Goal: Transaction & Acquisition: Download file/media

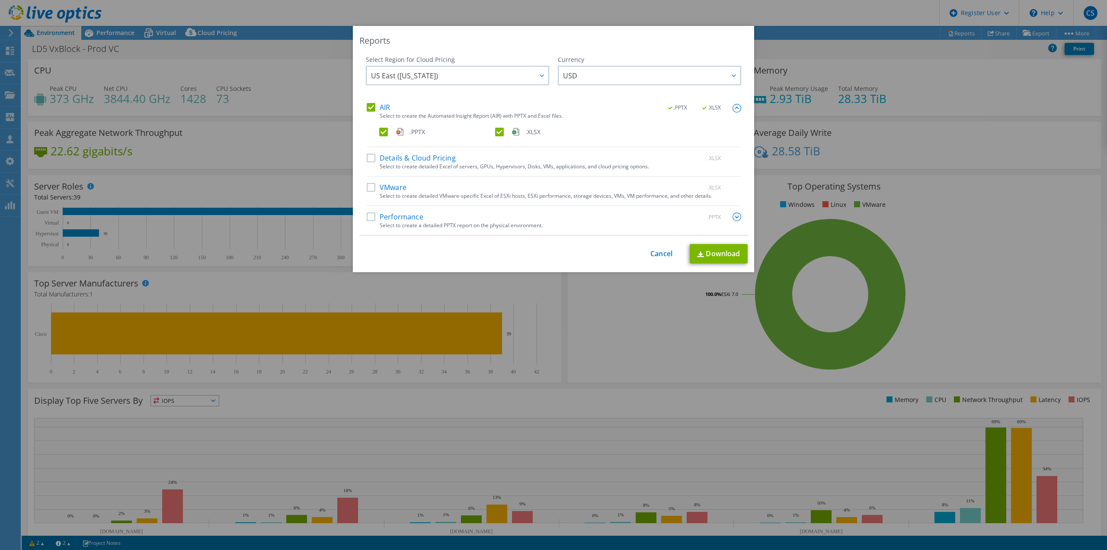
select select "USD"
click at [655, 254] on link "Cancel" at bounding box center [661, 254] width 22 height 8
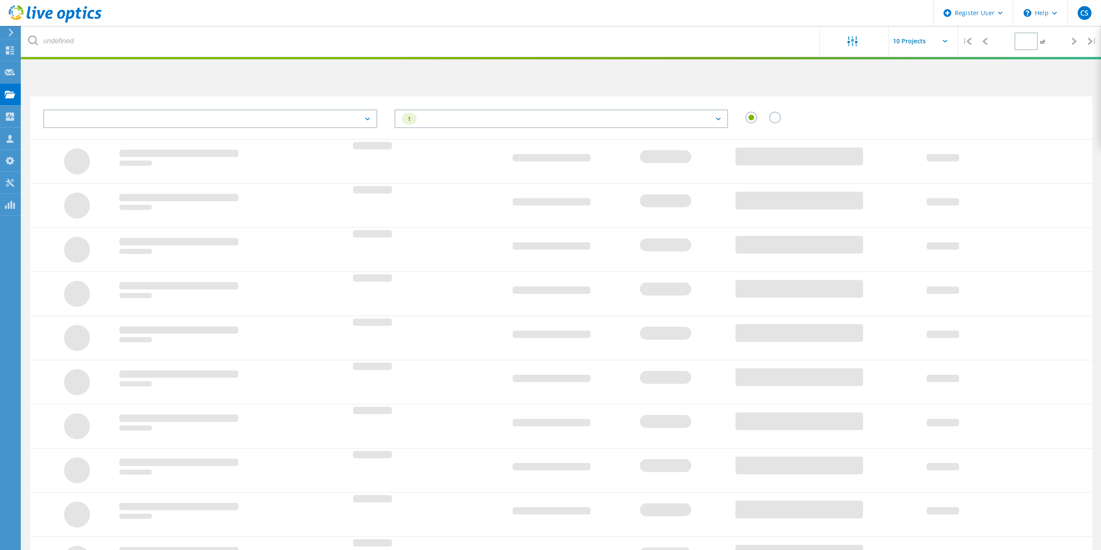
type input "1"
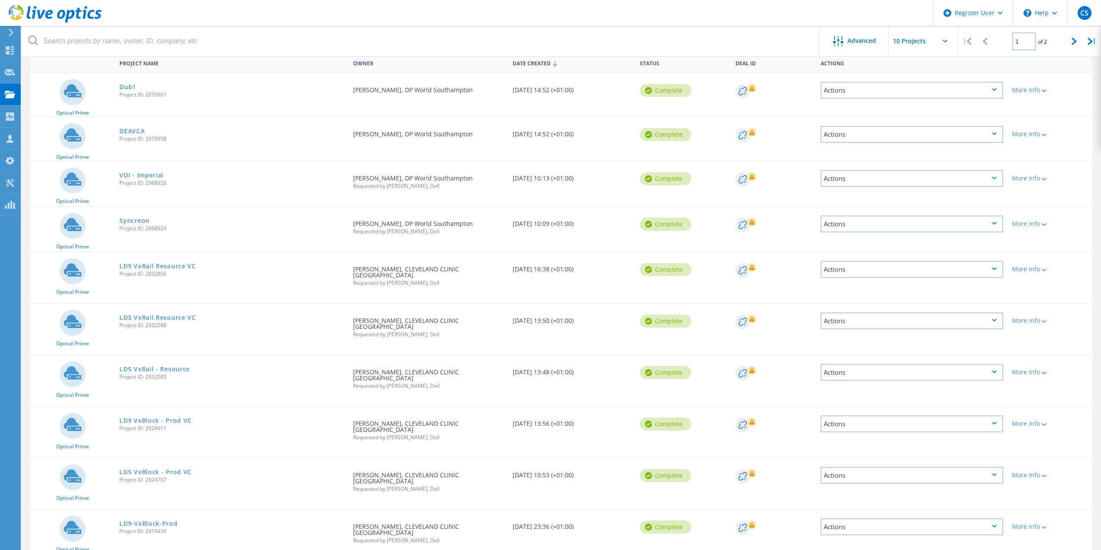
scroll to position [95, 0]
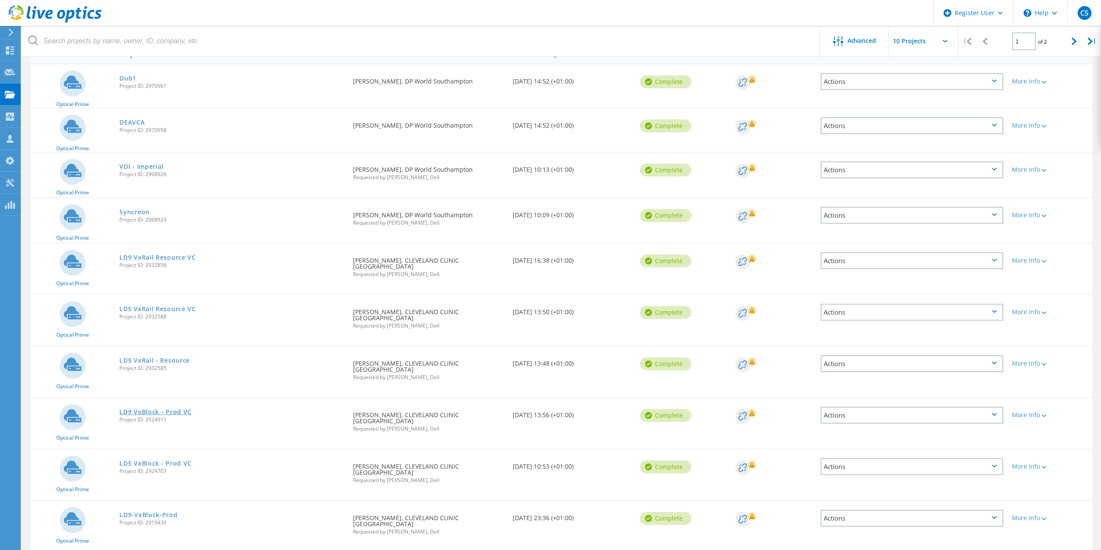
click at [176, 409] on link "LD9 VxBlock - Prod VC" at bounding box center [155, 412] width 72 height 6
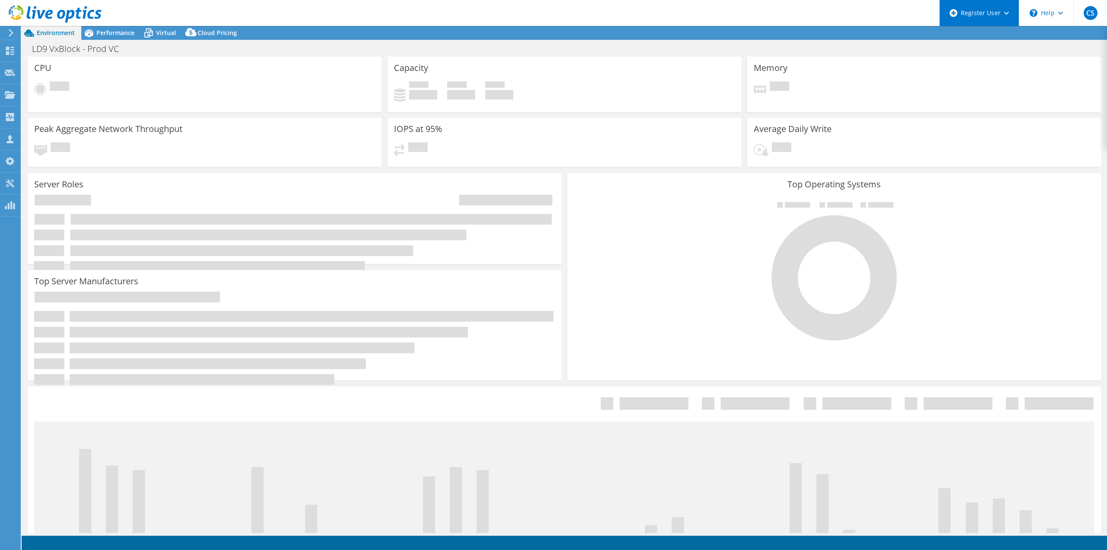
select select "USD"
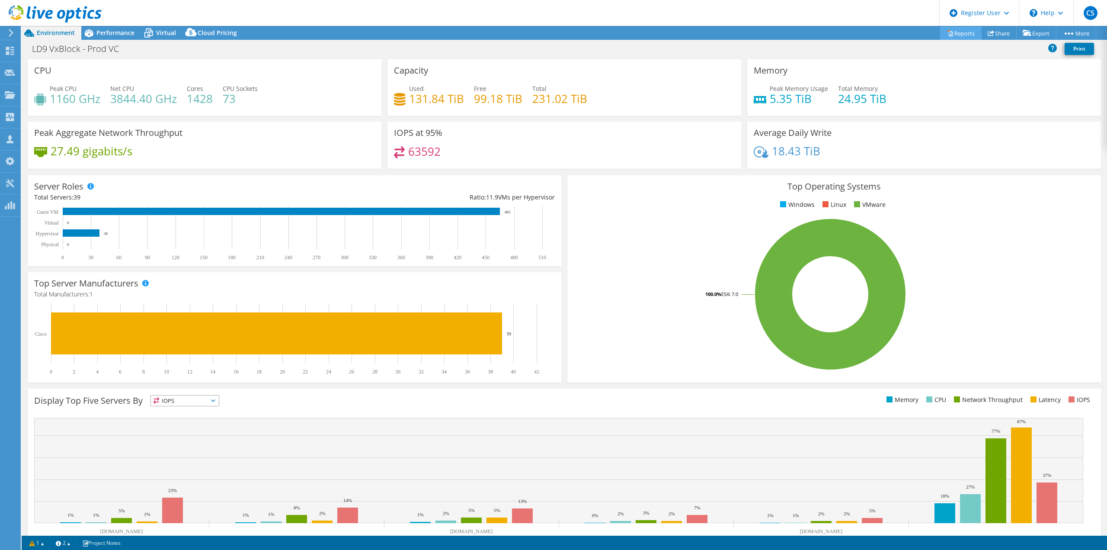
click at [959, 39] on link "Reports" at bounding box center [961, 32] width 42 height 13
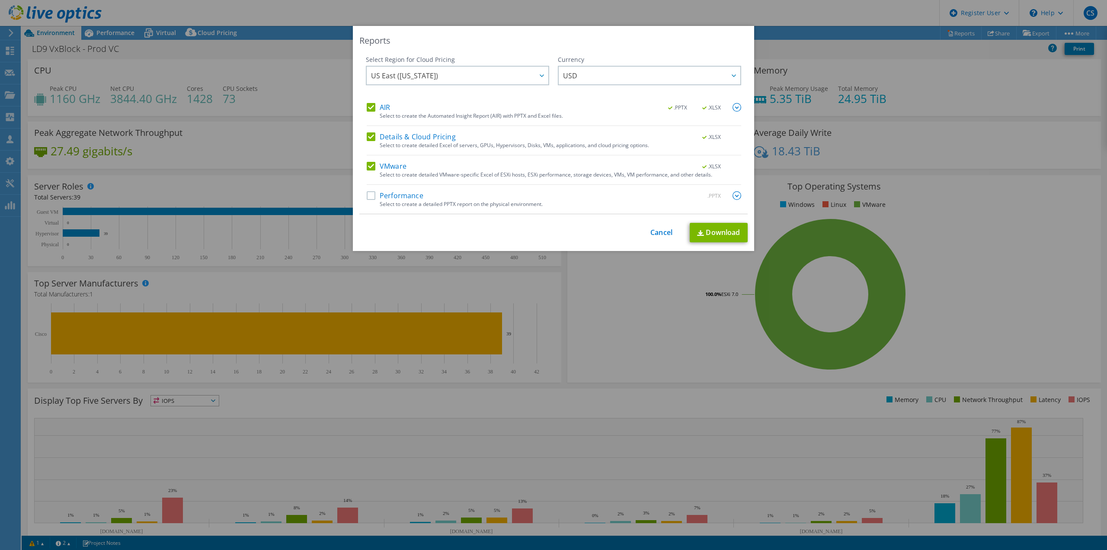
click at [371, 137] on label "Details & Cloud Pricing" at bounding box center [411, 136] width 89 height 9
click at [0, 0] on input "Details & Cloud Pricing" at bounding box center [0, 0] width 0 height 0
click at [368, 166] on label "VMware" at bounding box center [387, 166] width 40 height 9
click at [0, 0] on input "VMware" at bounding box center [0, 0] width 0 height 0
click at [734, 105] on img at bounding box center [737, 107] width 9 height 9
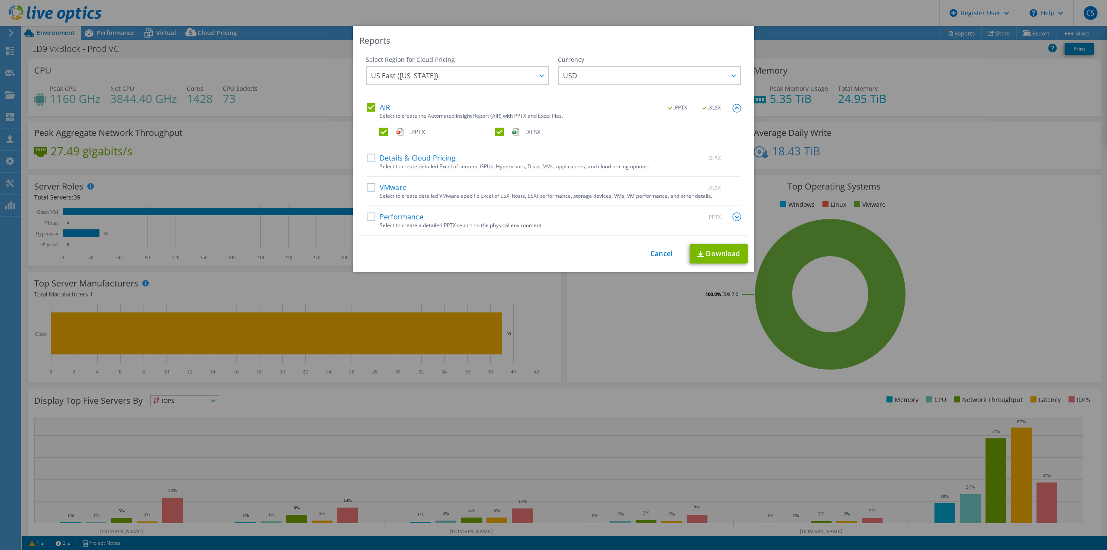
click at [496, 133] on label ".XLSX" at bounding box center [552, 132] width 114 height 9
click at [0, 0] on input ".XLSX" at bounding box center [0, 0] width 0 height 0
click at [495, 131] on label ".XLSX" at bounding box center [552, 132] width 114 height 9
click at [0, 0] on input ".XLSX" at bounding box center [0, 0] width 0 height 0
click at [719, 254] on link "Download" at bounding box center [719, 253] width 58 height 19
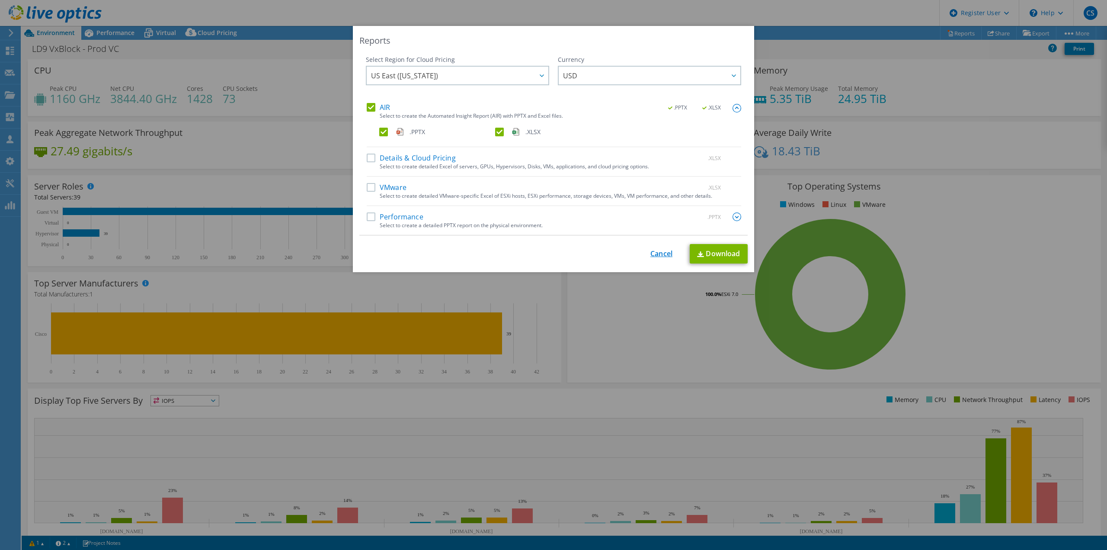
click at [659, 250] on link "Cancel" at bounding box center [661, 254] width 22 height 8
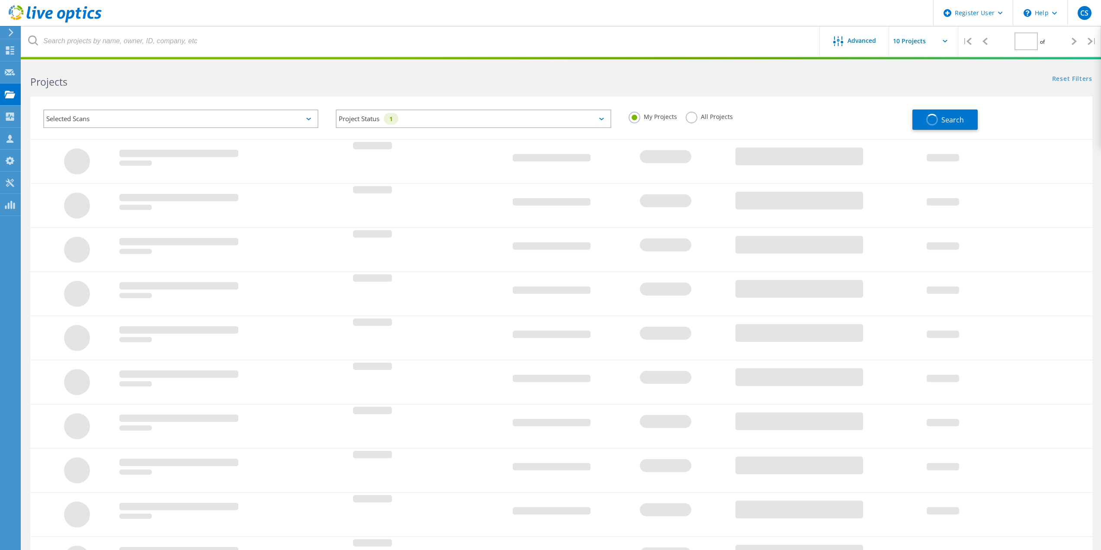
type input "1"
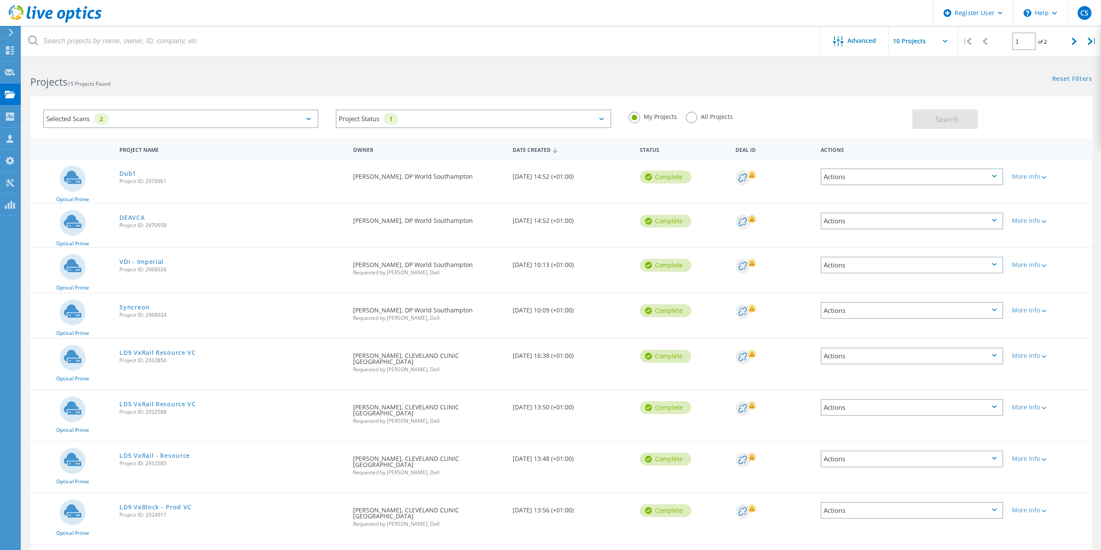
click at [310, 115] on div "Selected Scans 2" at bounding box center [180, 118] width 275 height 19
click at [70, 222] on label "SC" at bounding box center [189, 220] width 250 height 10
click at [0, 0] on input "SC" at bounding box center [0, 0] width 0 height 0
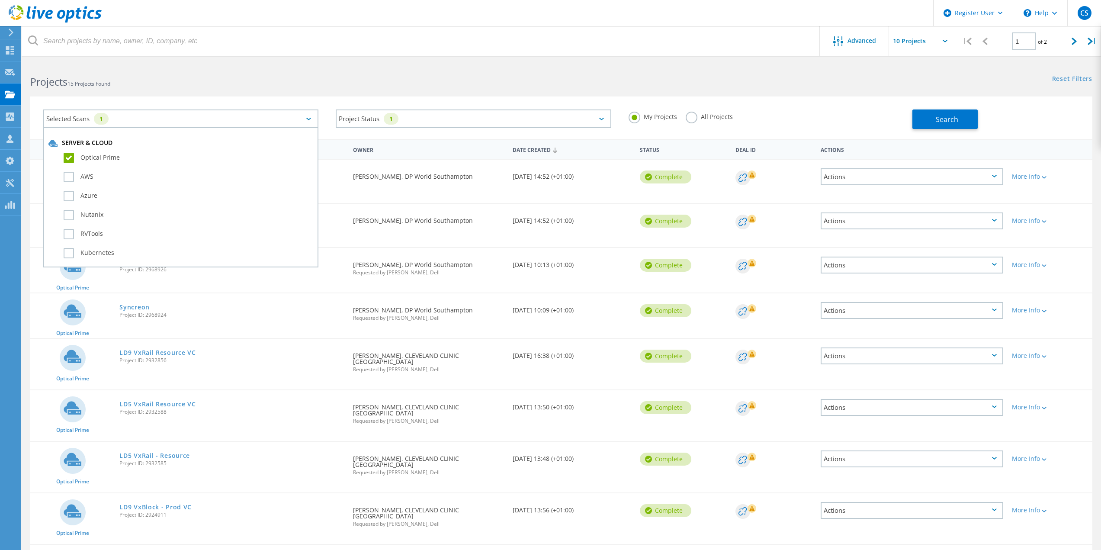
click at [69, 156] on label "Optical Prime" at bounding box center [189, 158] width 250 height 10
click at [0, 0] on input "Optical Prime" at bounding box center [0, 0] width 0 height 0
drag, startPoint x: 70, startPoint y: 198, endPoint x: 76, endPoint y: 192, distance: 8.0
click at [72, 195] on div "Unity" at bounding box center [180, 194] width 265 height 19
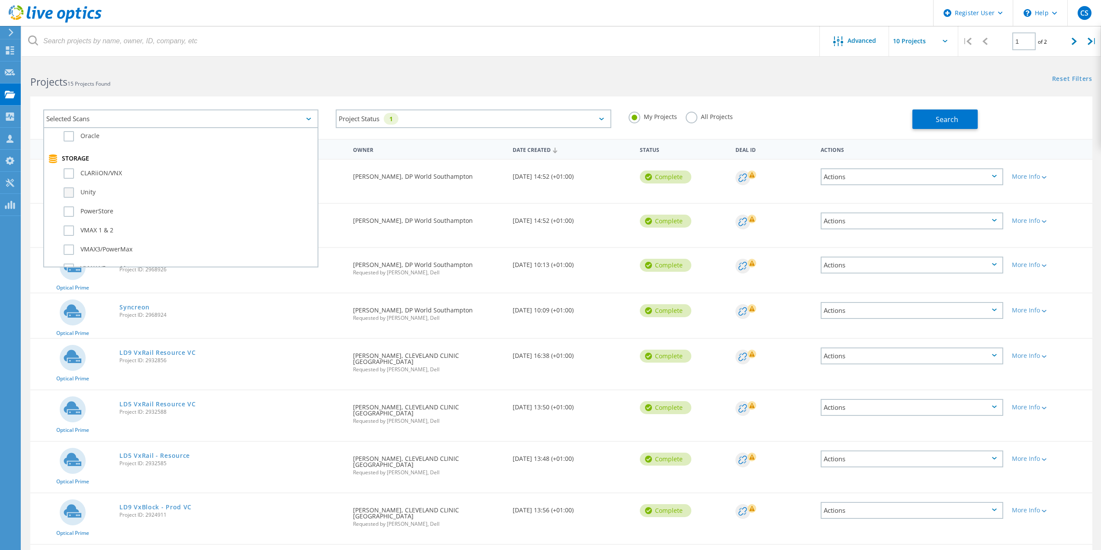
click at [76, 192] on label "Unity" at bounding box center [189, 192] width 250 height 10
click at [0, 0] on input "Unity" at bounding box center [0, 0] width 0 height 0
click at [948, 126] on button "Search" at bounding box center [944, 118] width 65 height 19
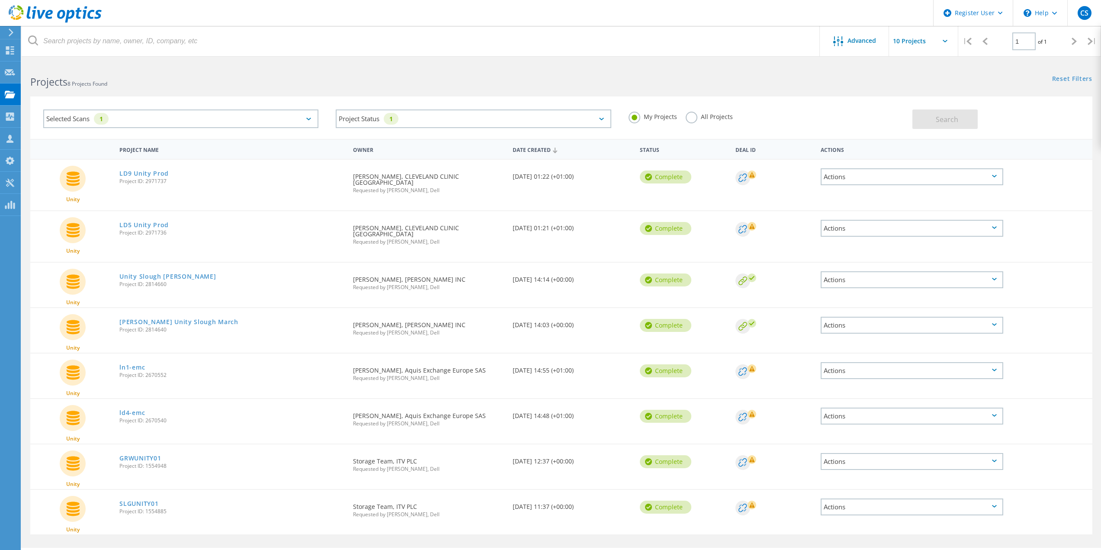
click at [132, 212] on div "LD5 Unity Prod Project ID: 2971736" at bounding box center [232, 227] width 234 height 33
click at [135, 222] on link "LD5 Unity Prod" at bounding box center [143, 225] width 49 height 6
